Goal: Task Accomplishment & Management: Complete application form

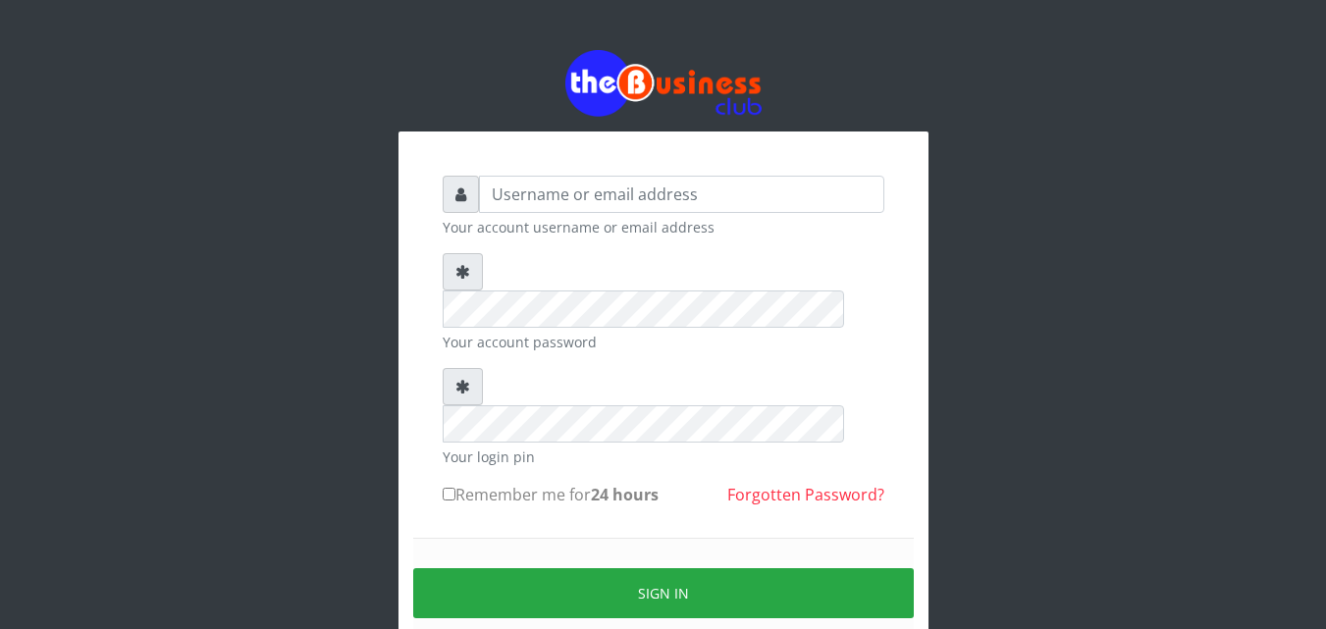
click at [395, 120] on div "Your account username or email address Your account password Your login pin Rem…" at bounding box center [663, 390] width 1119 height 780
click at [773, 332] on small "Your account password" at bounding box center [664, 342] width 442 height 21
click at [452, 488] on input "Remember me for 24 hours" at bounding box center [449, 494] width 13 height 13
checkbox input "true"
